Goal: Navigation & Orientation: Find specific page/section

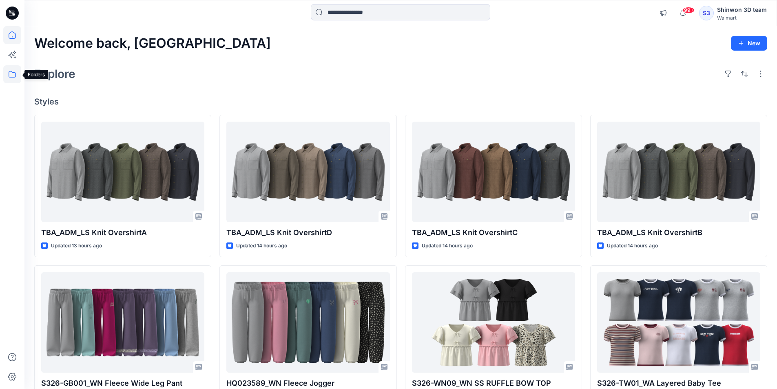
click at [7, 71] on icon at bounding box center [12, 74] width 18 height 18
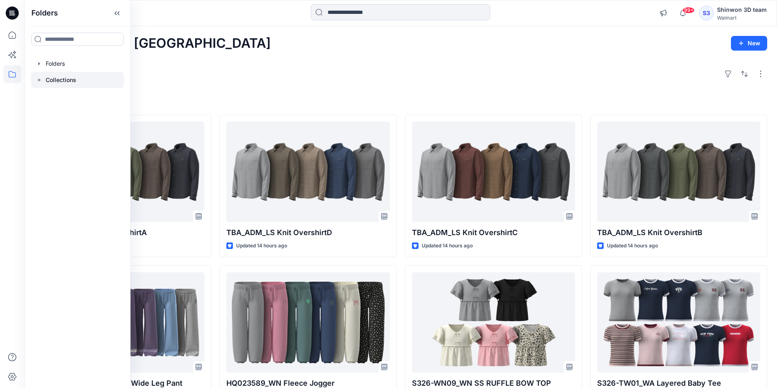
click at [76, 84] on div "Collections" at bounding box center [77, 80] width 93 height 16
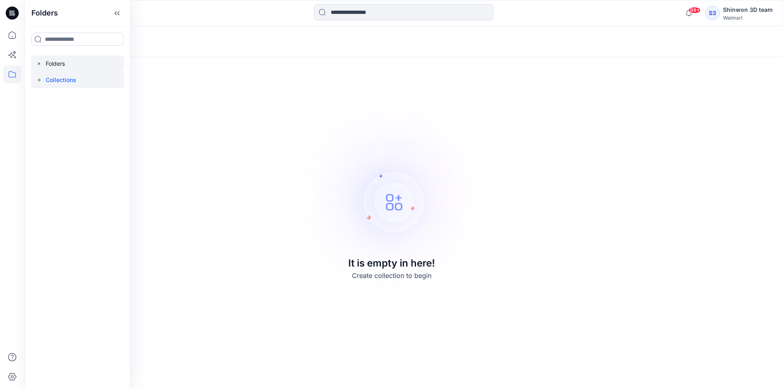
click at [86, 60] on div at bounding box center [77, 63] width 93 height 16
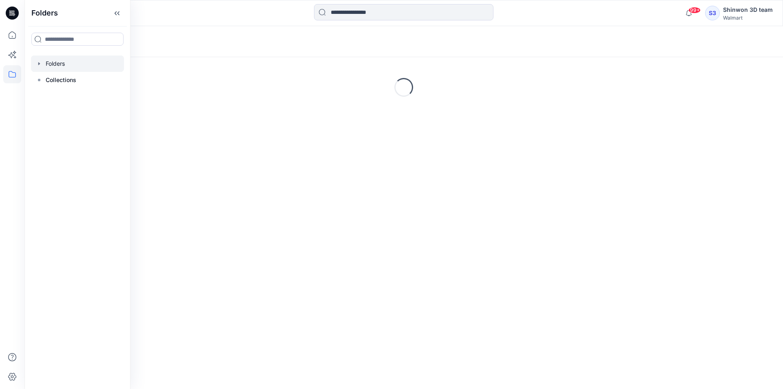
click at [308, 63] on div "Loading..." at bounding box center [403, 87] width 759 height 122
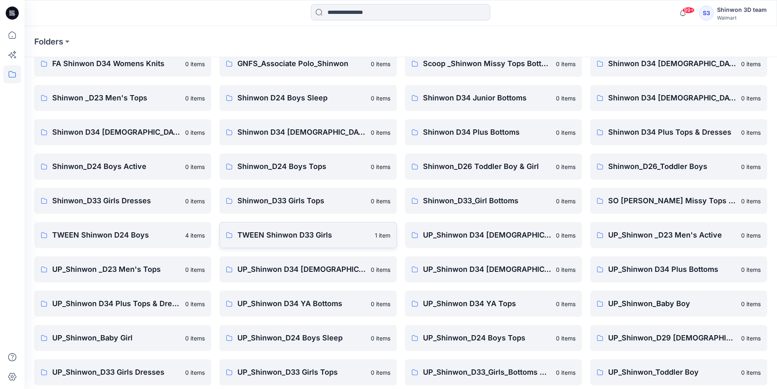
scroll to position [114, 0]
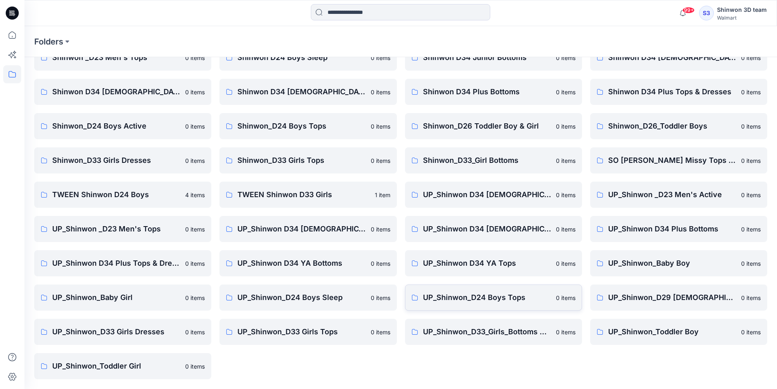
click at [499, 299] on p "UP_Shinwon_D24 Boys Tops" at bounding box center [487, 297] width 128 height 11
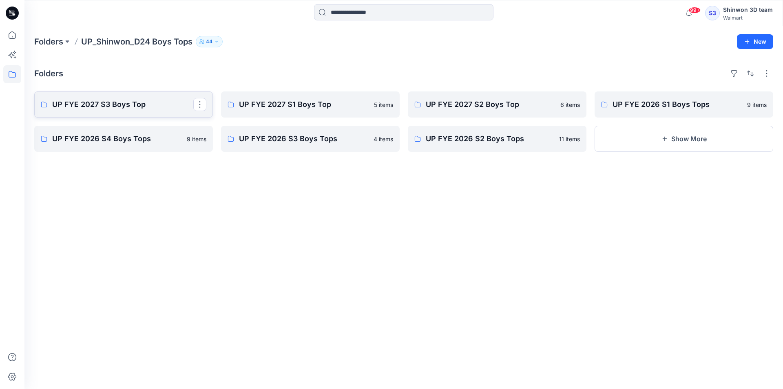
click at [109, 106] on p "UP FYE 2027 S3 Boys Top" at bounding box center [122, 104] width 141 height 11
